Goal: Find specific page/section: Find specific page/section

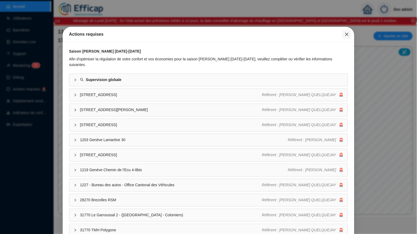
click at [347, 34] on icon "close" at bounding box center [347, 34] width 4 height 4
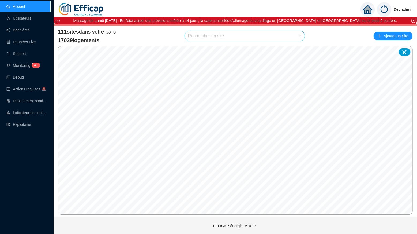
click at [252, 35] on input "search" at bounding box center [242, 36] width 109 height 10
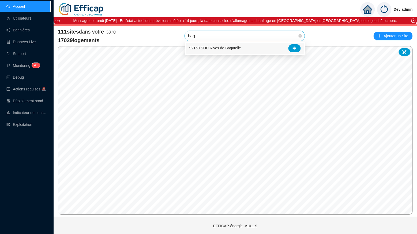
type input "baga"
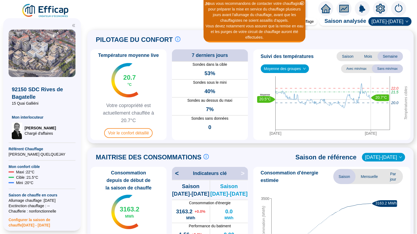
click at [306, 66] on span "Moyenne des groupes" at bounding box center [285, 69] width 42 height 8
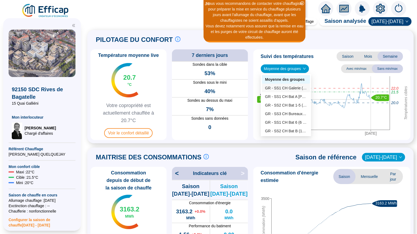
click at [290, 90] on div "GR - SS1 CH Galerie (0 sondes)" at bounding box center [286, 88] width 42 height 6
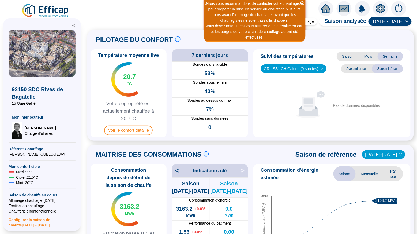
click at [302, 72] on span "GR - SS1 CH Galerie (0 sondes)" at bounding box center [293, 69] width 59 height 8
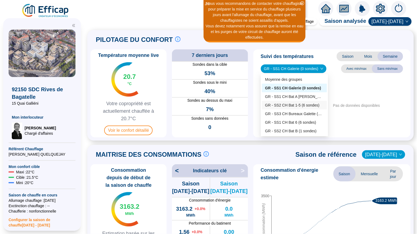
click at [295, 101] on div "GR - SS2 CH Bat 1-5 (6 sondes)" at bounding box center [294, 105] width 65 height 9
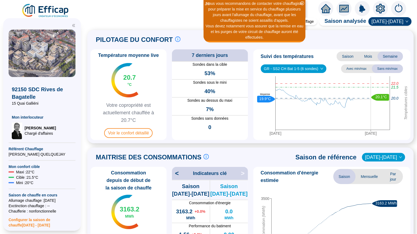
click at [305, 69] on span "GR - SS2 CH Bat 1-5 (6 sondes)" at bounding box center [293, 69] width 59 height 8
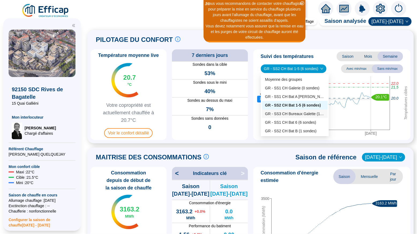
click at [297, 111] on div "GR - SS3 CH Bureaux Galette (1 sondes)" at bounding box center [294, 114] width 59 height 6
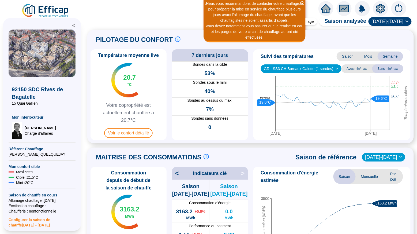
click at [303, 68] on span "GR - SS3 CH Bureaux Galette (1 sondes)" at bounding box center [301, 69] width 74 height 8
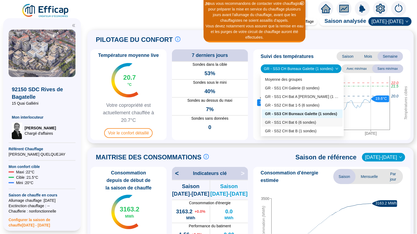
click at [300, 121] on div "GR - SS1 CH Bat 6 (6 sondes)" at bounding box center [302, 123] width 74 height 6
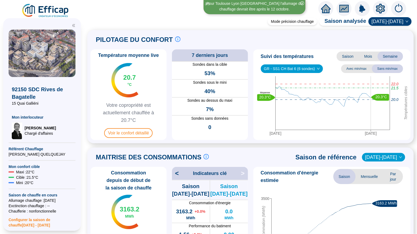
click at [306, 70] on span "GR - SS1 CH Bat 6 (6 sondes)" at bounding box center [292, 69] width 56 height 8
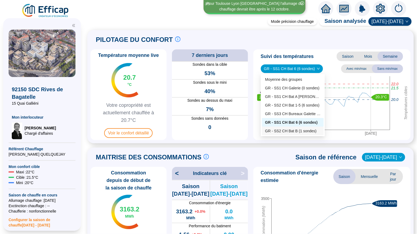
click at [302, 130] on div "GR - SS2 CH Bat B (1 sondes)" at bounding box center [292, 131] width 55 height 6
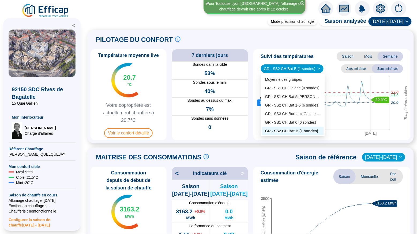
click at [297, 69] on span "GR - SS2 CH Bat B (1 sondes)" at bounding box center [292, 69] width 56 height 8
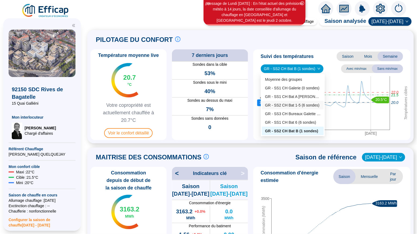
click at [292, 103] on div "GR - SS2 CH Bat 1-5 (6 sondes)" at bounding box center [292, 105] width 55 height 6
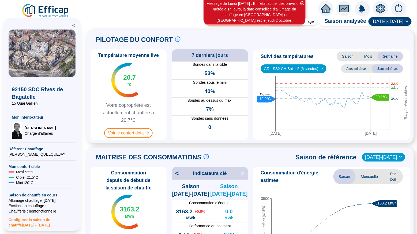
click at [292, 71] on span "GR - SS2 CH Bat 1-5 (6 sondes)" at bounding box center [293, 69] width 59 height 8
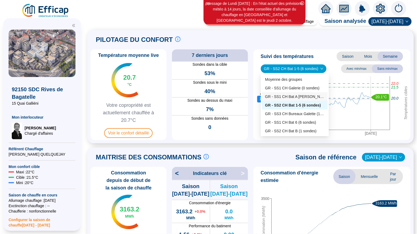
click at [286, 95] on div "GR - SS1 CH Bat A [PERSON_NAME] (1 sondes)" at bounding box center [294, 97] width 59 height 6
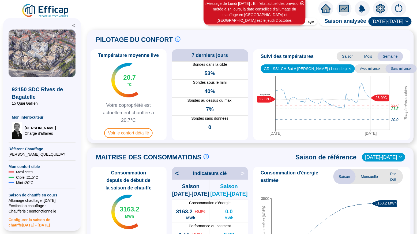
click at [250, 96] on div "Température moyenne live 20.7 °C Votre copropriété est actuellement chauffée à …" at bounding box center [251, 94] width 320 height 91
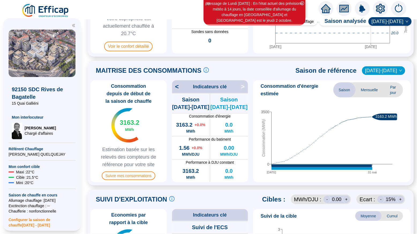
scroll to position [57, 0]
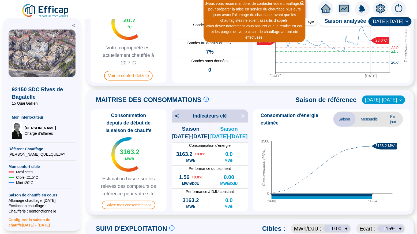
click at [325, 11] on icon "home" at bounding box center [326, 8] width 10 height 9
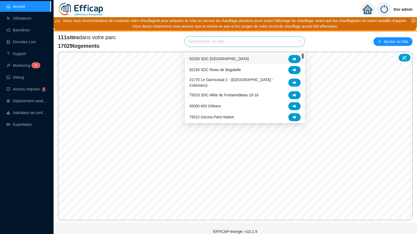
click at [208, 47] on input "search" at bounding box center [242, 41] width 109 height 10
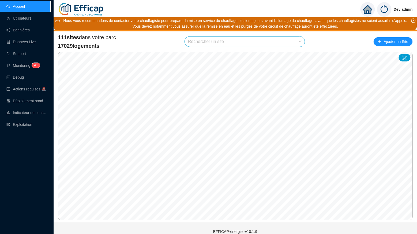
click at [176, 45] on div "111 sites dans votre parc 17029 logements Rechercher un site Ajouter un Site" at bounding box center [235, 41] width 355 height 16
click at [311, 49] on div "111 sites dans votre parc 17029 logements Rechercher un site Ajouter un Site" at bounding box center [235, 41] width 355 height 16
click at [248, 38] on div "111 sites dans votre parc 17029 logements Rechercher un site Ajouter un Site © …" at bounding box center [236, 126] width 364 height 191
click at [246, 54] on div "111 sites dans votre parc 17029 logements Rechercher un site Ajouter un Site © …" at bounding box center [235, 126] width 355 height 187
click at [288, 47] on input "search" at bounding box center [242, 41] width 109 height 10
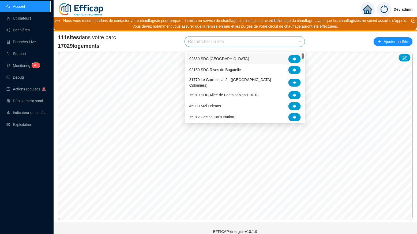
click at [332, 46] on div "111 sites dans votre parc 17029 logements Rechercher un site Ajouter un Site" at bounding box center [235, 41] width 355 height 16
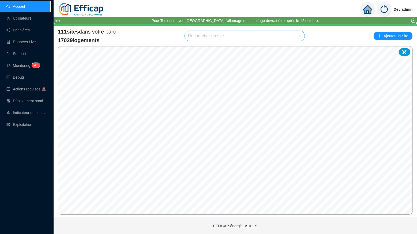
click at [165, 36] on div "111 sites dans votre parc 17029 logements Rechercher un site Ajouter un Site" at bounding box center [235, 36] width 355 height 16
click at [248, 43] on div "111 sites dans votre parc 17029 logements Rechercher un site Ajouter un Site © …" at bounding box center [235, 121] width 355 height 187
click at [259, 39] on input "search" at bounding box center [242, 36] width 109 height 10
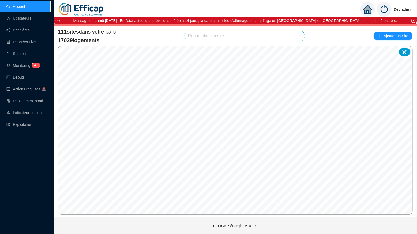
click at [169, 33] on div "111 sites dans votre parc 17029 logements Rechercher un site Ajouter un Site" at bounding box center [235, 36] width 355 height 16
